Goal: Task Accomplishment & Management: Manage account settings

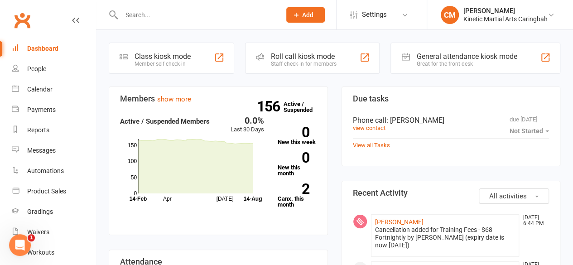
click at [145, 19] on input "text" at bounding box center [197, 15] width 156 height 13
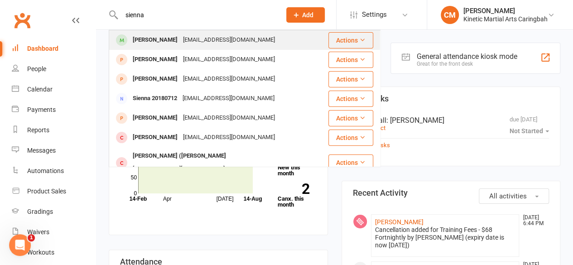
type input "sienna"
click at [177, 44] on div "[PERSON_NAME]" at bounding box center [155, 40] width 50 height 13
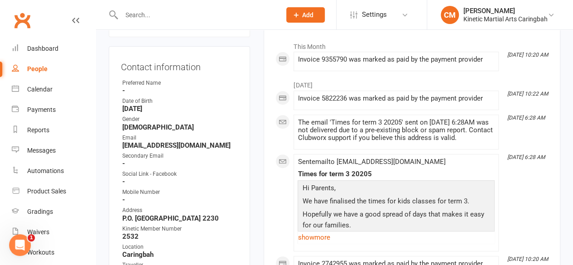
scroll to position [181, 0]
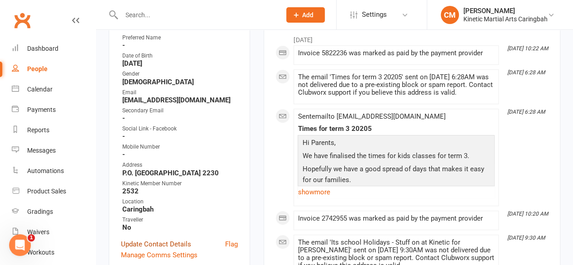
click at [179, 239] on link "Update Contact Details" at bounding box center [156, 244] width 70 height 11
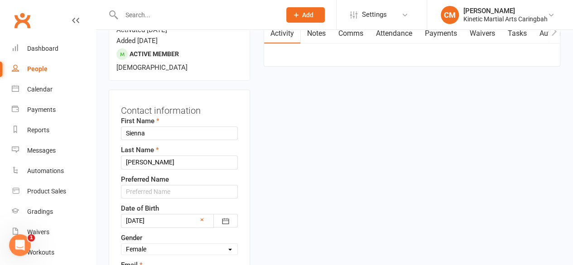
scroll to position [43, 0]
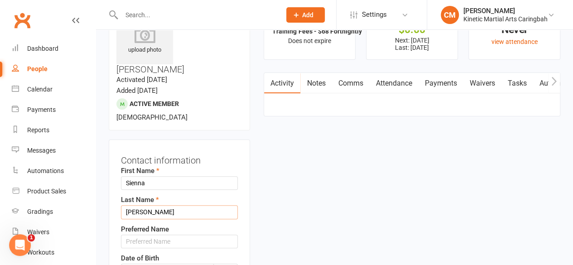
click at [149, 205] on input "[PERSON_NAME]" at bounding box center [179, 212] width 117 height 14
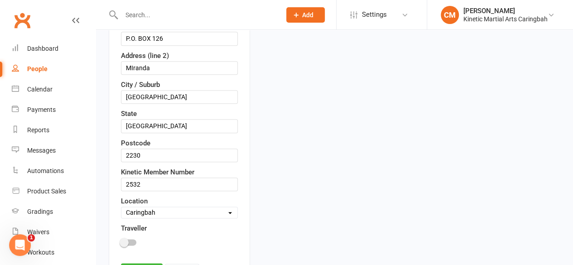
scroll to position [495, 0]
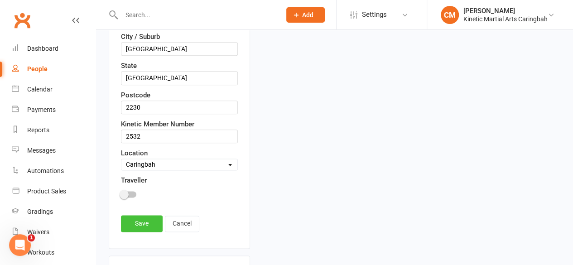
type input "[PERSON_NAME]"
click at [144, 215] on link "Save" at bounding box center [142, 223] width 42 height 16
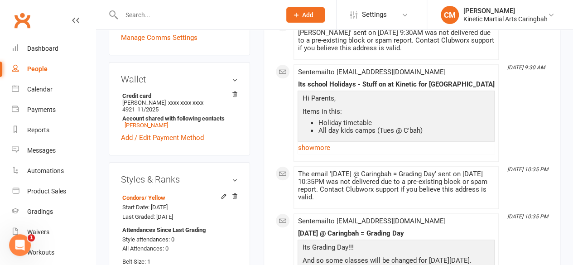
scroll to position [360, 0]
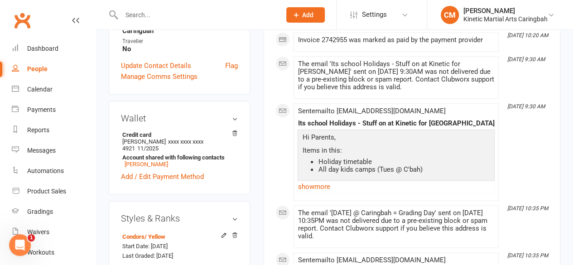
click at [183, 20] on input "text" at bounding box center [197, 15] width 156 height 13
